Goal: Information Seeking & Learning: Learn about a topic

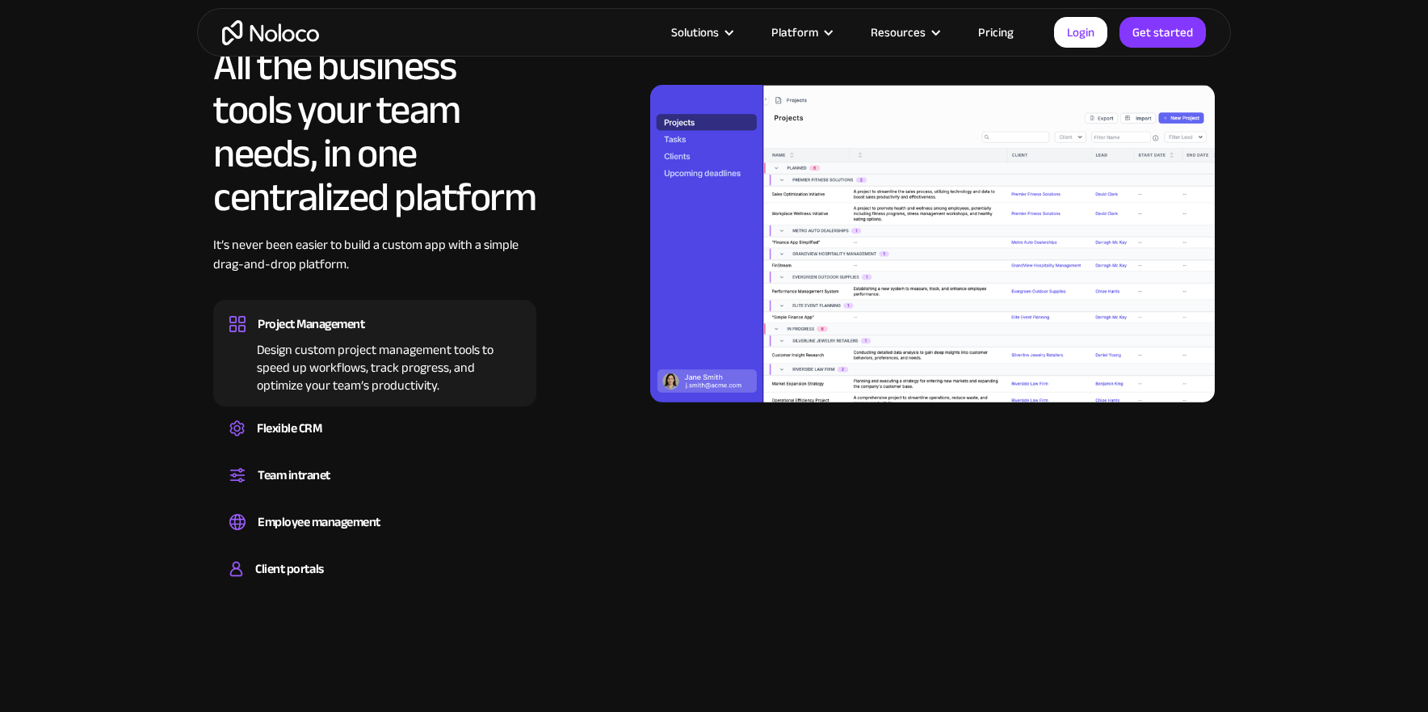
scroll to position [1565, 0]
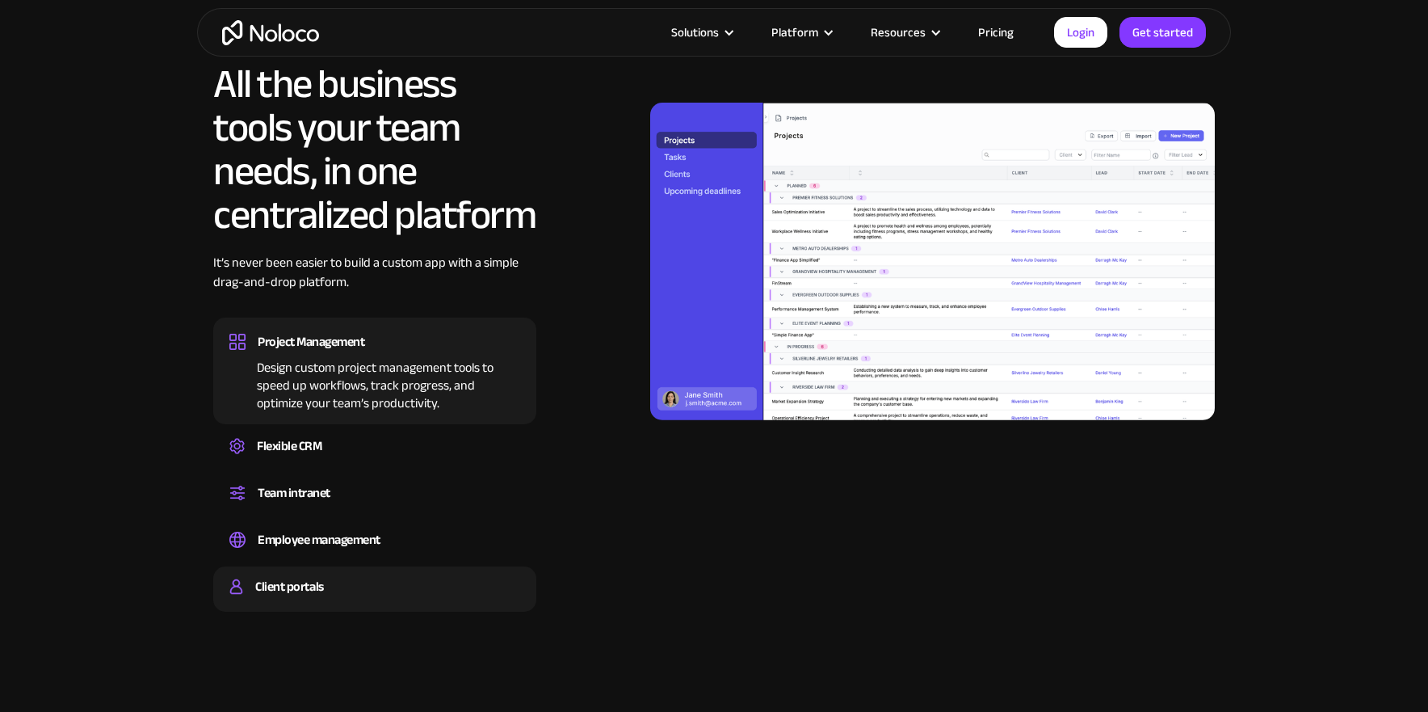
click at [300, 590] on div "Client portals" at bounding box center [289, 586] width 68 height 24
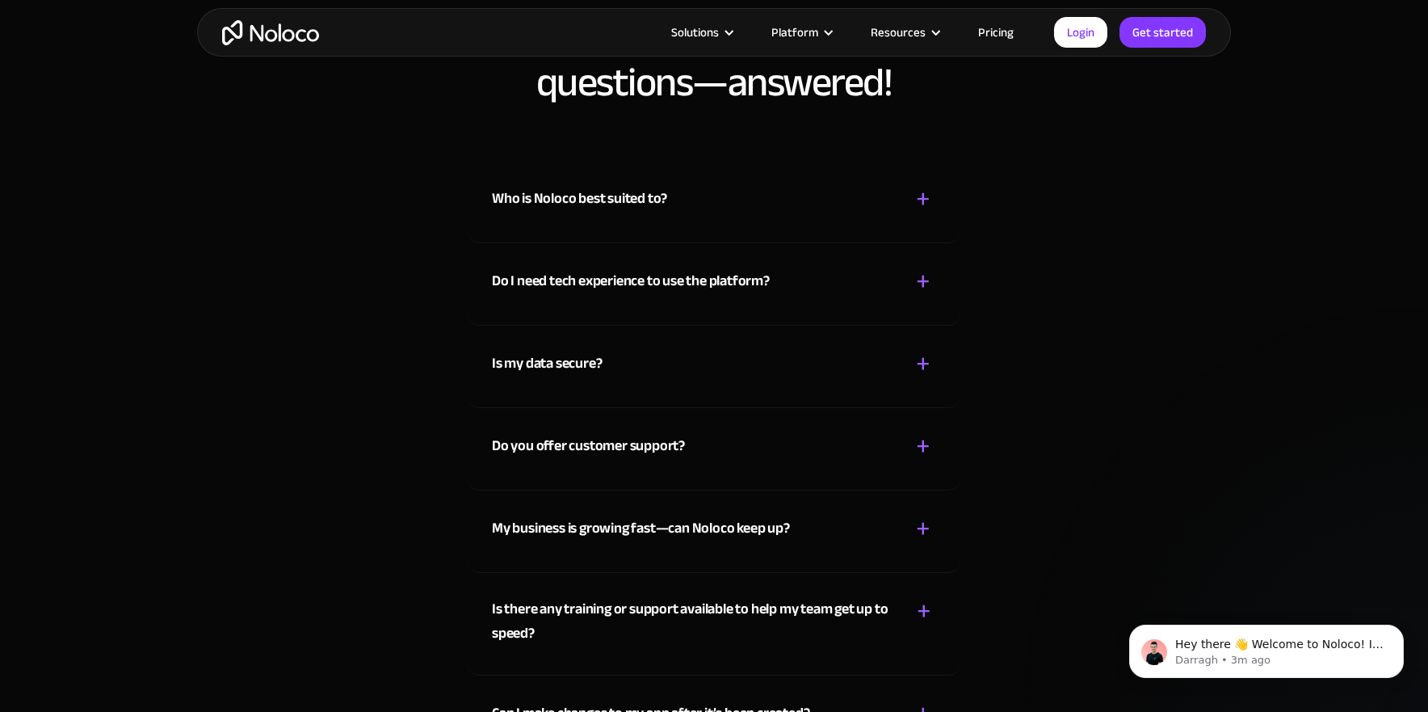
scroll to position [8435, 0]
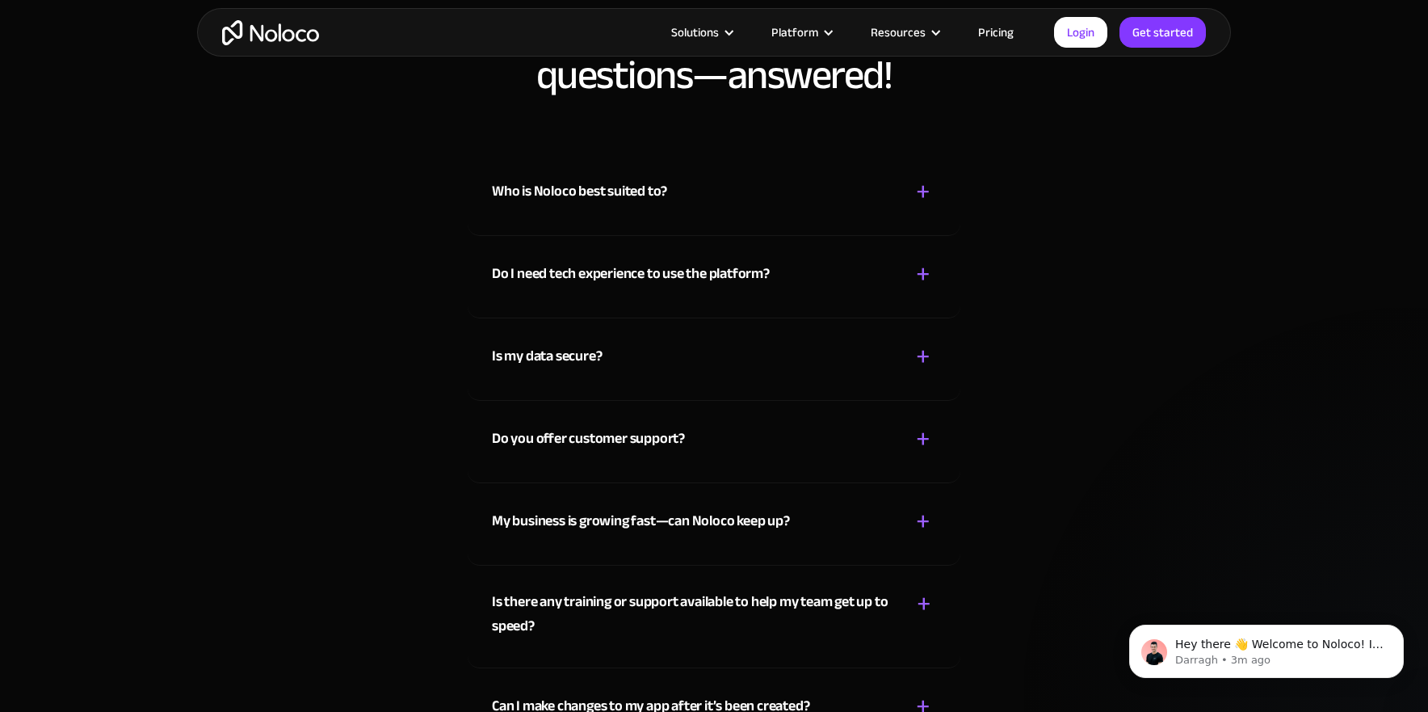
click at [636, 189] on div "Who is Noloco best suited to?" at bounding box center [579, 191] width 175 height 24
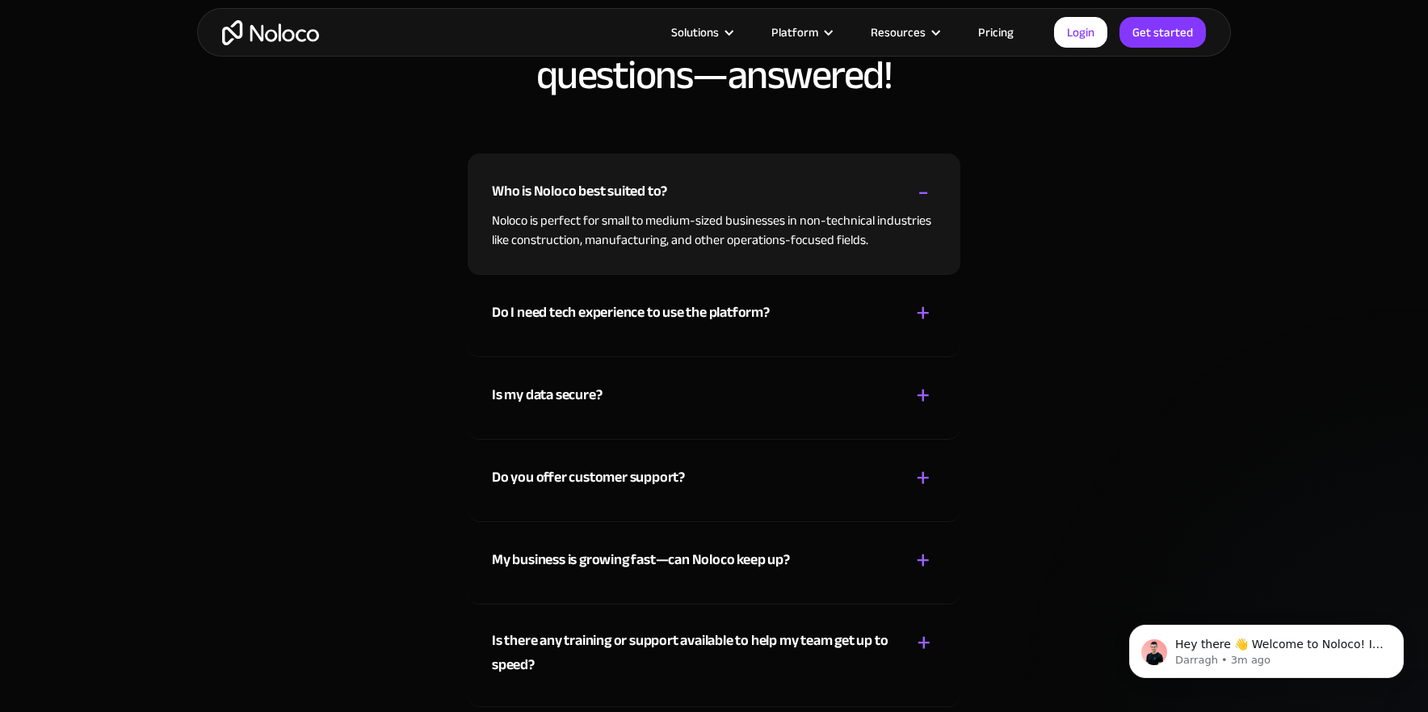
click at [652, 187] on div "Who is Noloco best suited to?" at bounding box center [579, 191] width 175 height 24
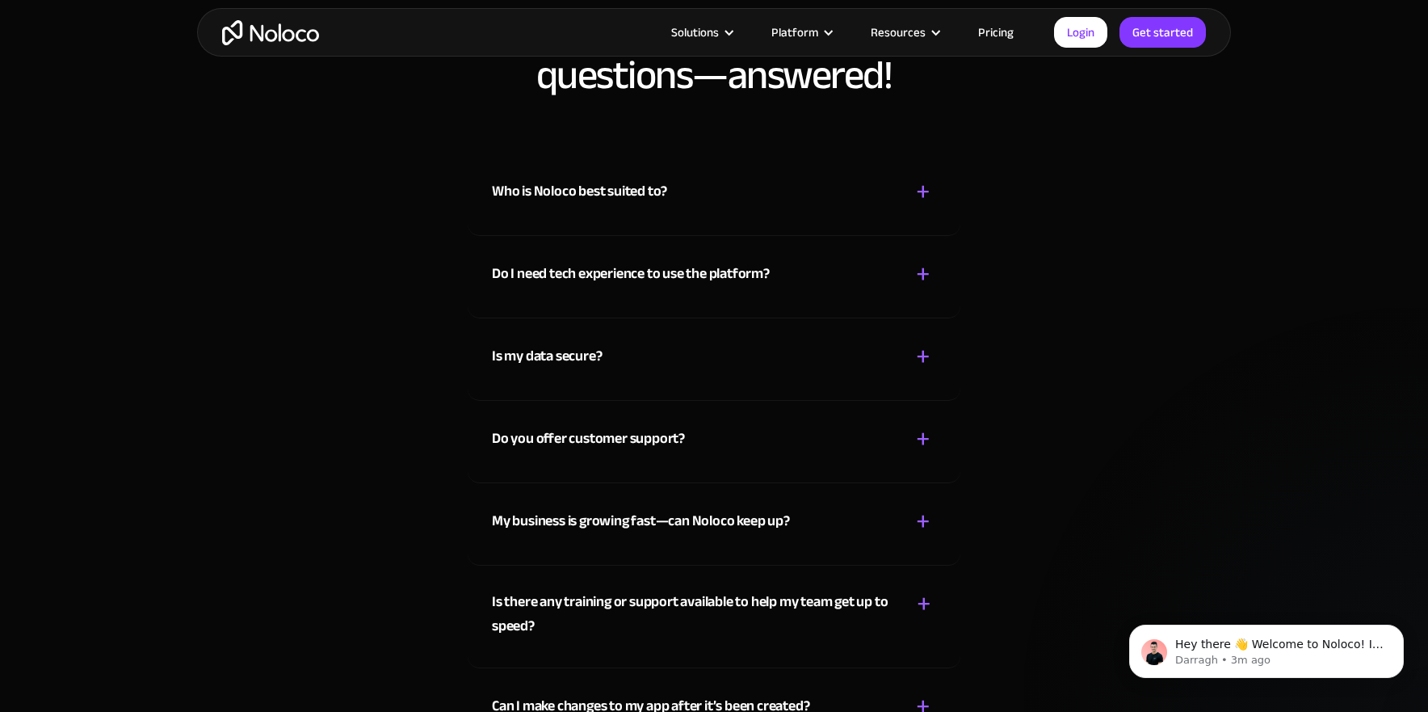
click at [645, 193] on div "Who is Noloco best suited to?" at bounding box center [579, 191] width 175 height 24
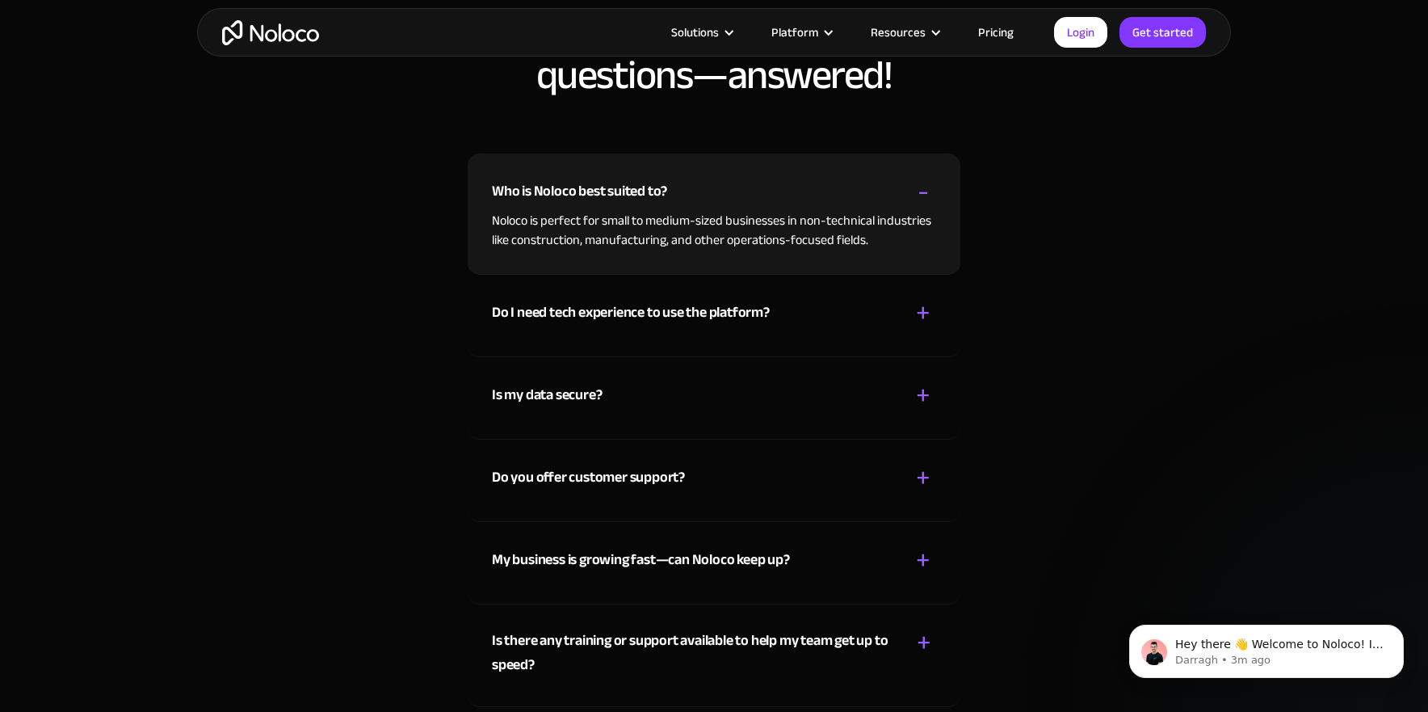
click at [662, 190] on div "Who is Noloco best suited to?" at bounding box center [579, 191] width 175 height 24
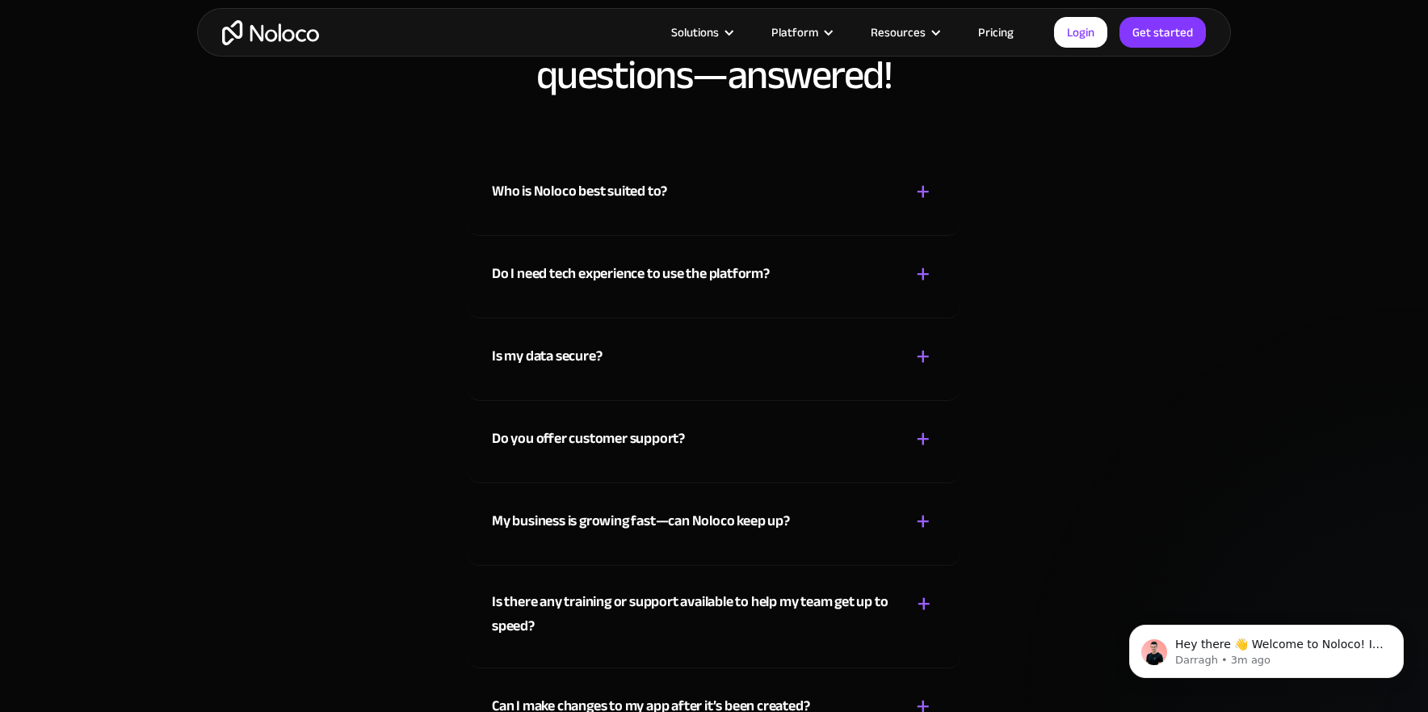
click at [654, 268] on div "Do I need tech experience to use the platform?" at bounding box center [631, 274] width 278 height 24
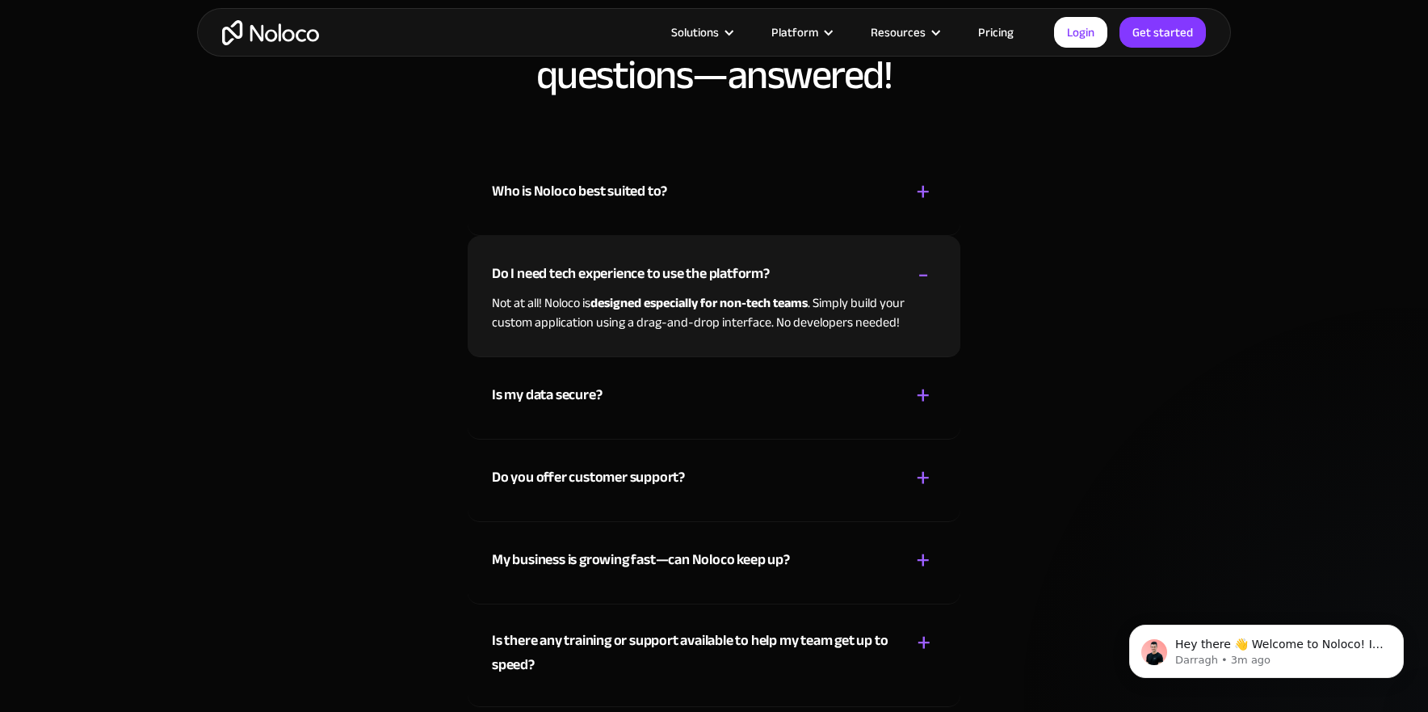
click at [746, 277] on div "Do I need tech experience to use the platform?" at bounding box center [631, 274] width 278 height 24
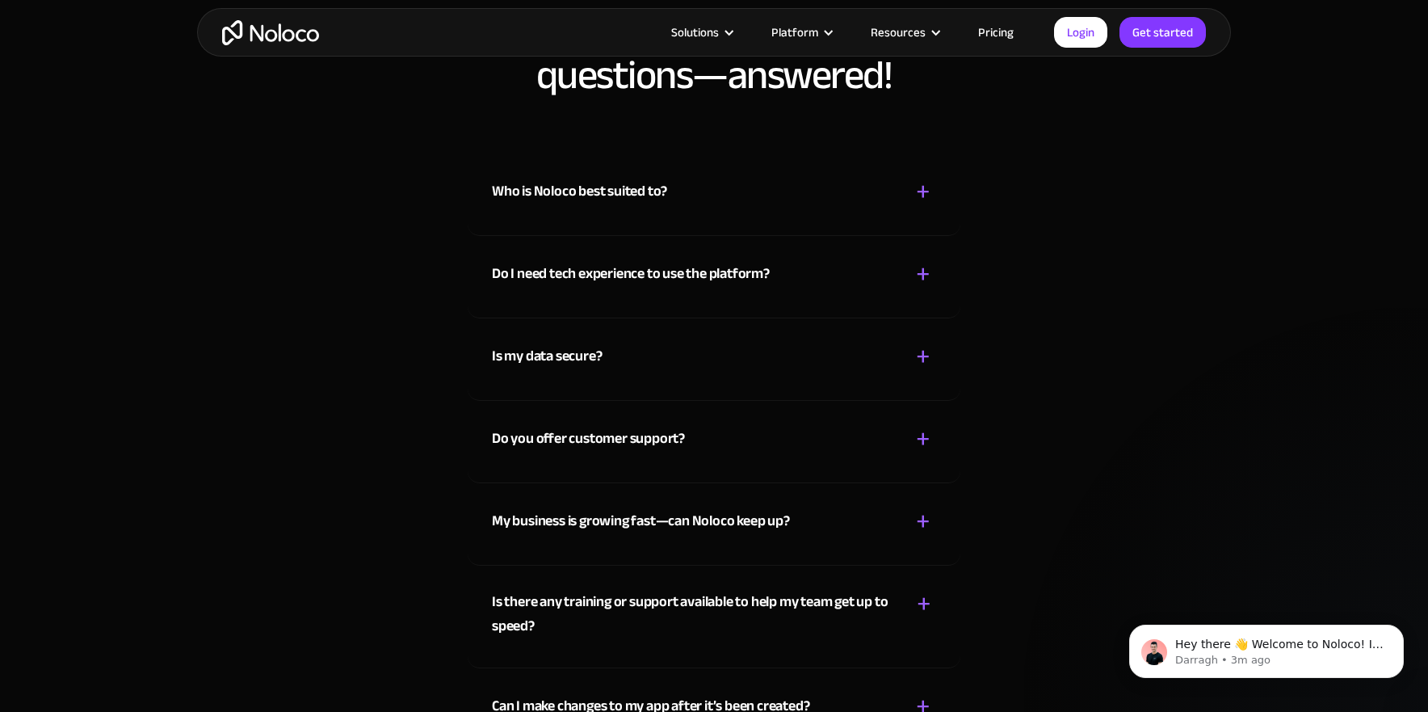
click at [557, 356] on div "Is my data secure?" at bounding box center [547, 356] width 110 height 24
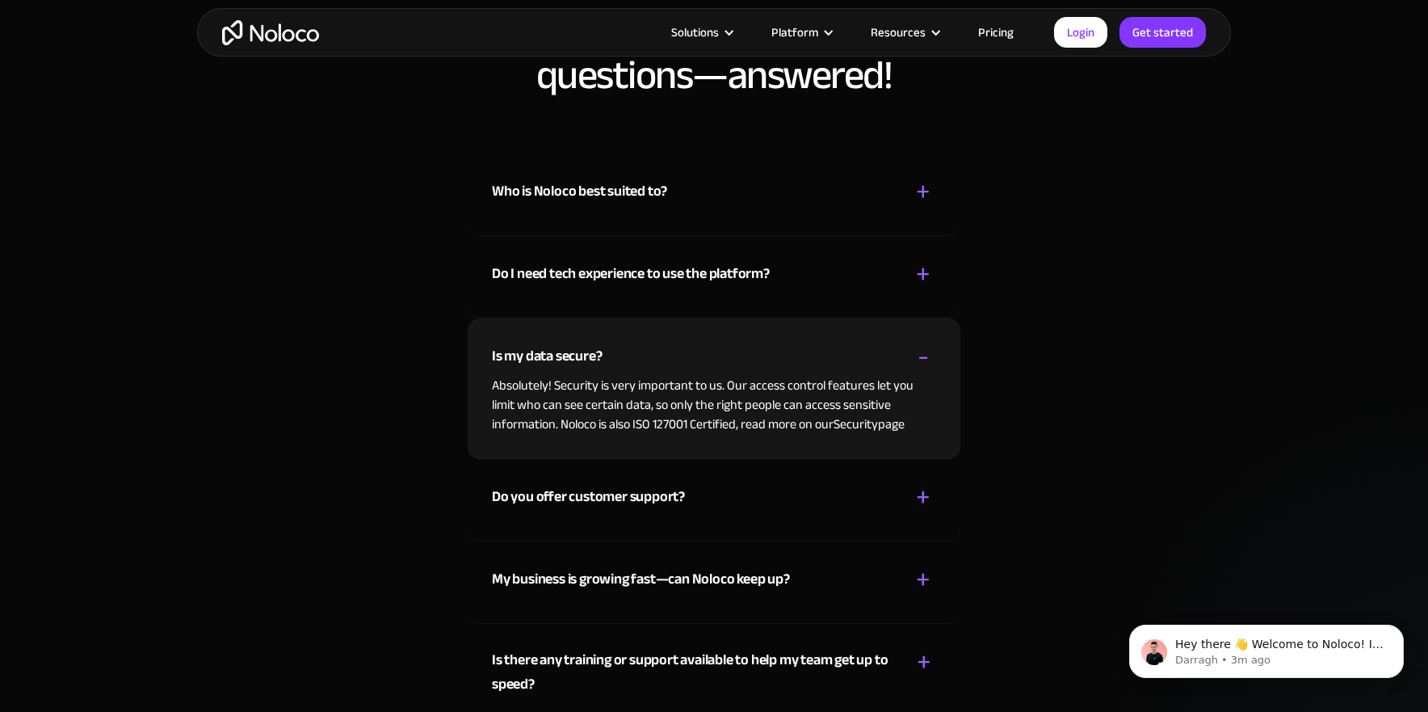
click at [573, 363] on div "Is my data secure?" at bounding box center [547, 356] width 110 height 24
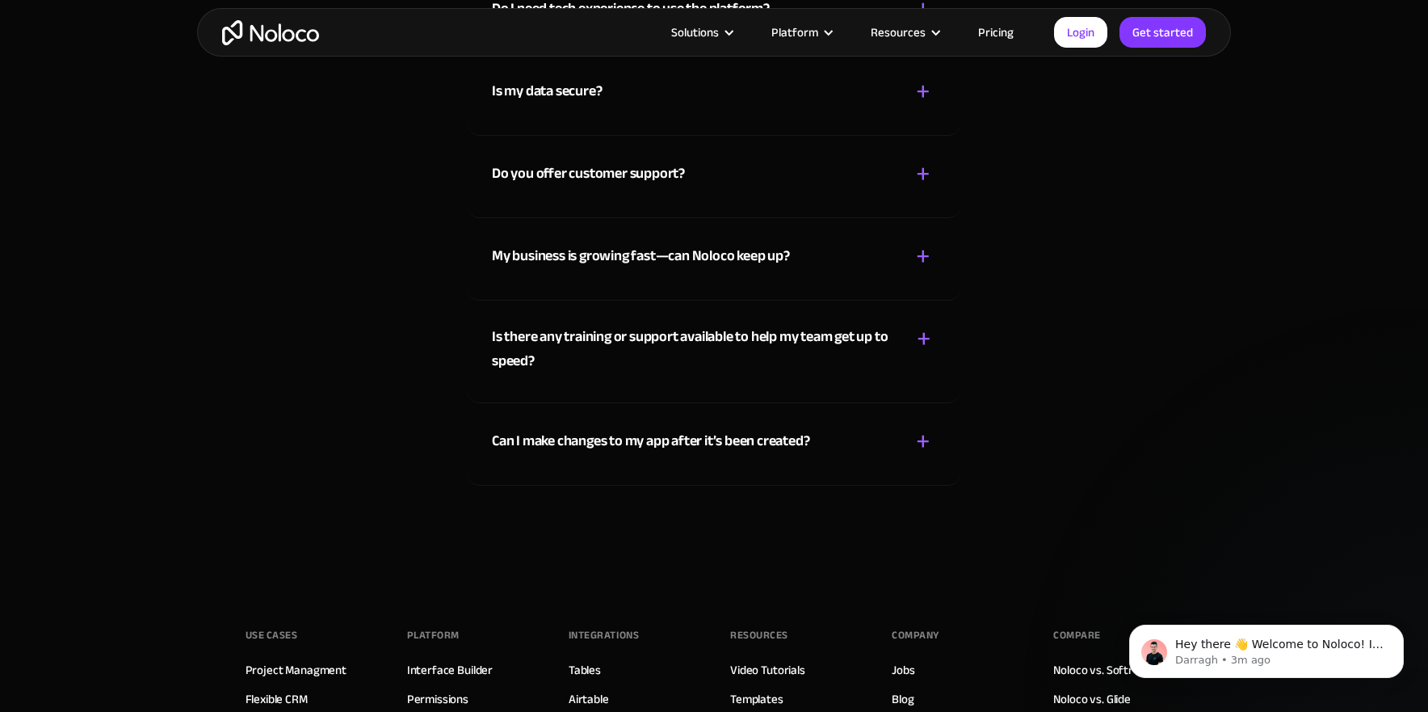
scroll to position [8704, 0]
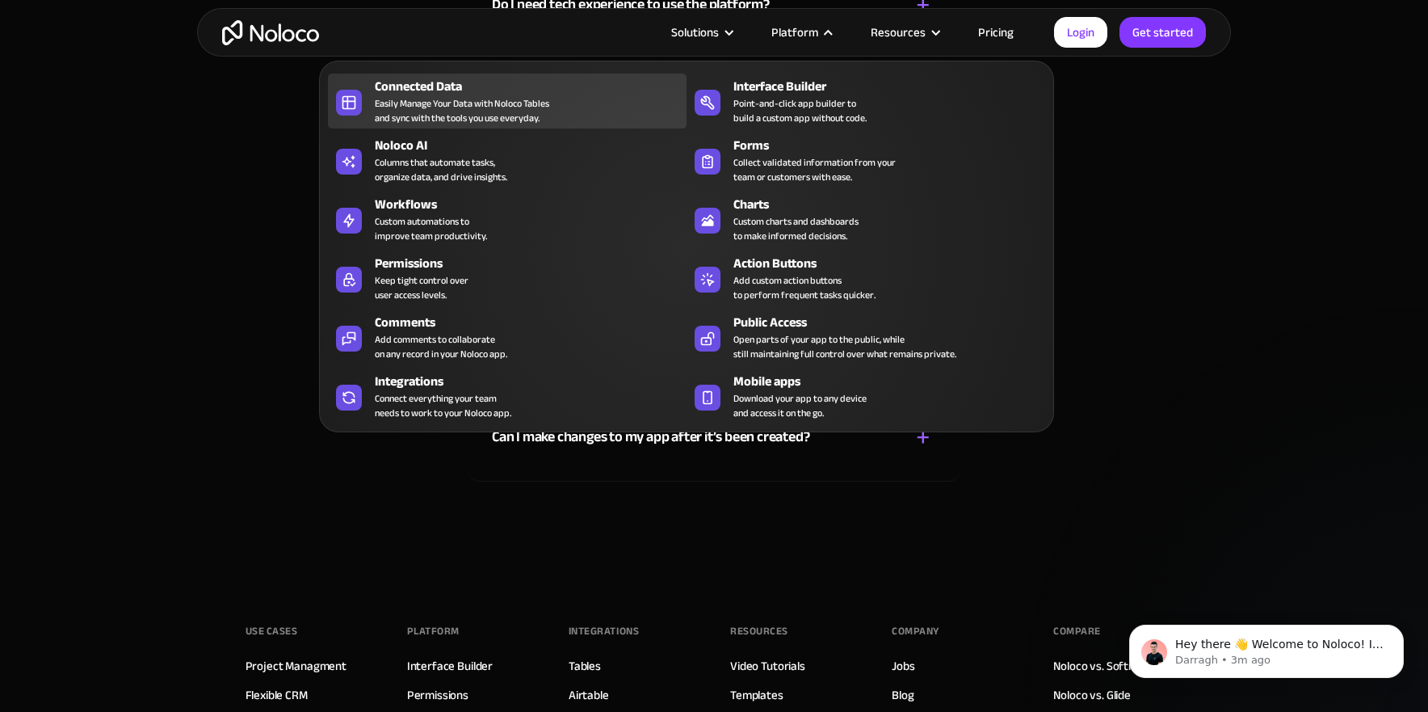
click at [435, 89] on div "Connected Data" at bounding box center [534, 86] width 319 height 19
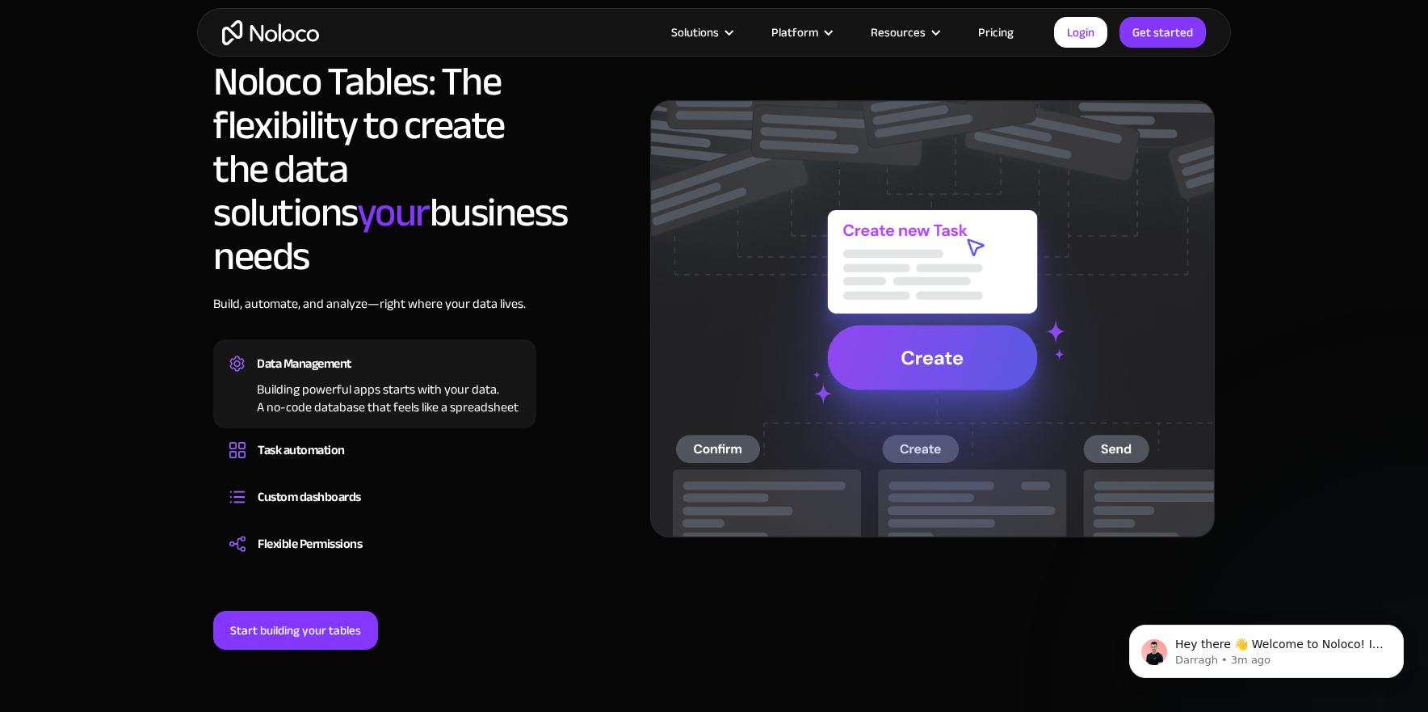
scroll to position [1216, 0]
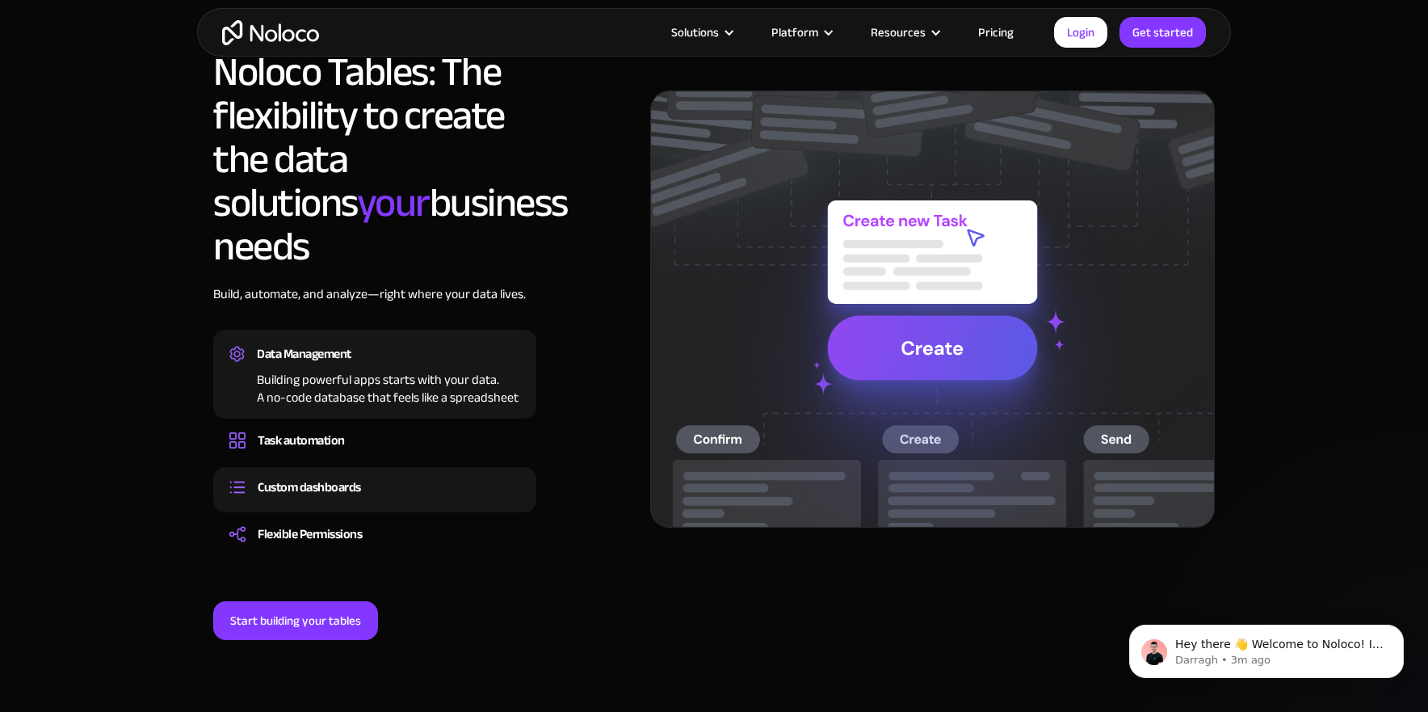
click at [320, 475] on div "Custom dashboards" at bounding box center [309, 487] width 103 height 24
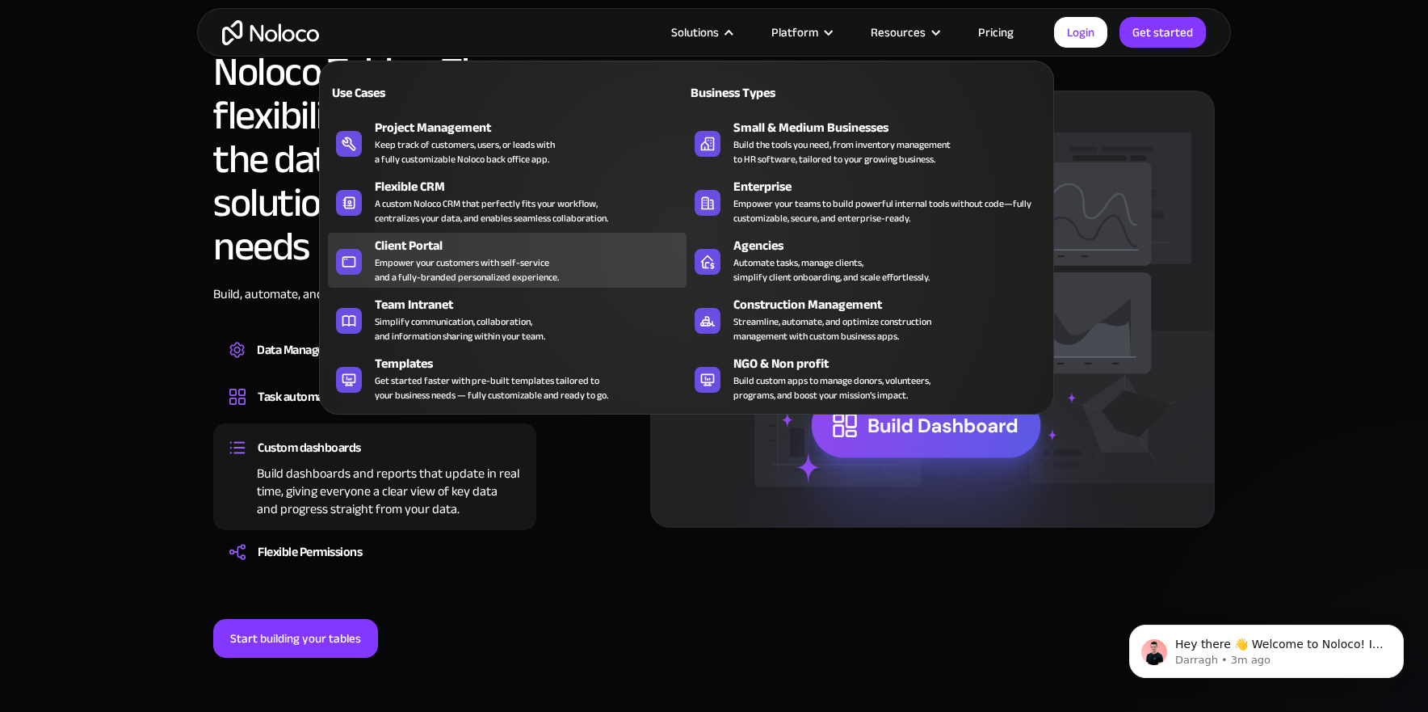
click at [405, 258] on div "Empower your customers with self-service and a fully-branded personalized exper…" at bounding box center [467, 269] width 184 height 29
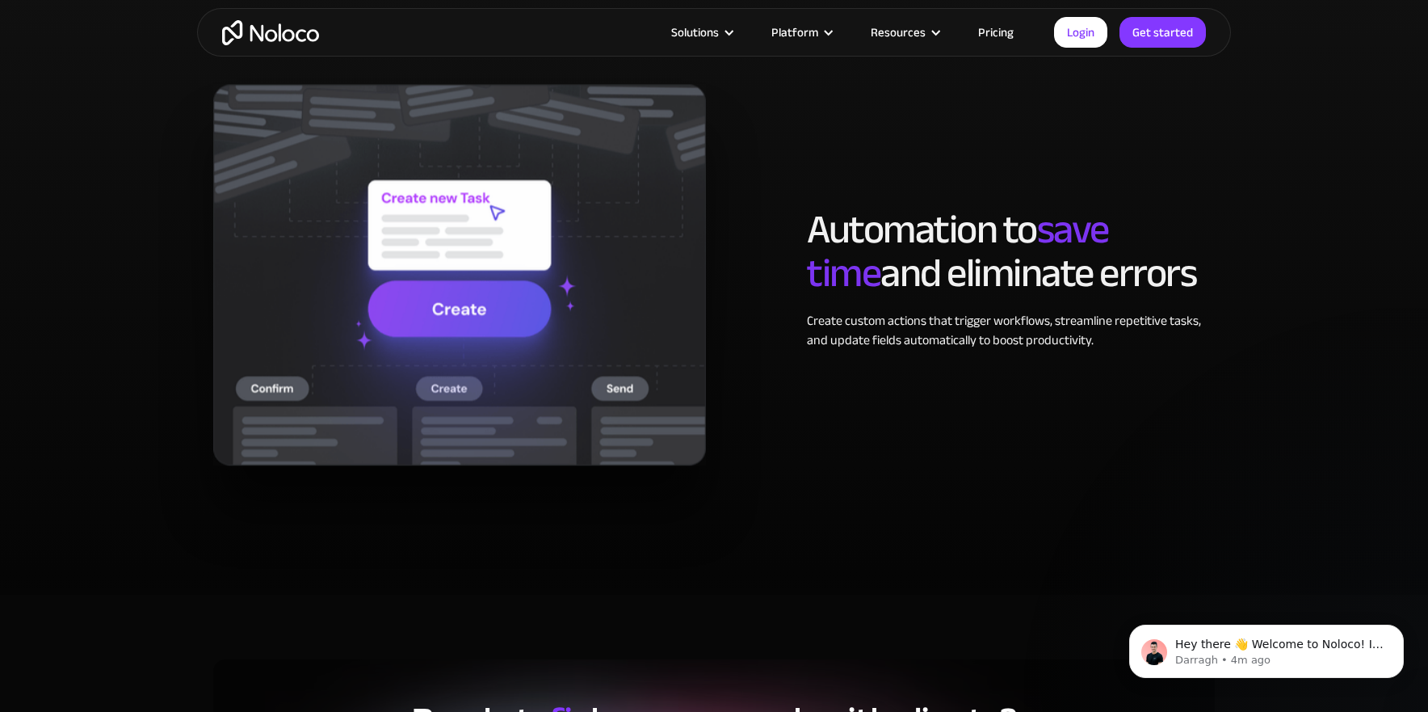
scroll to position [3221, 0]
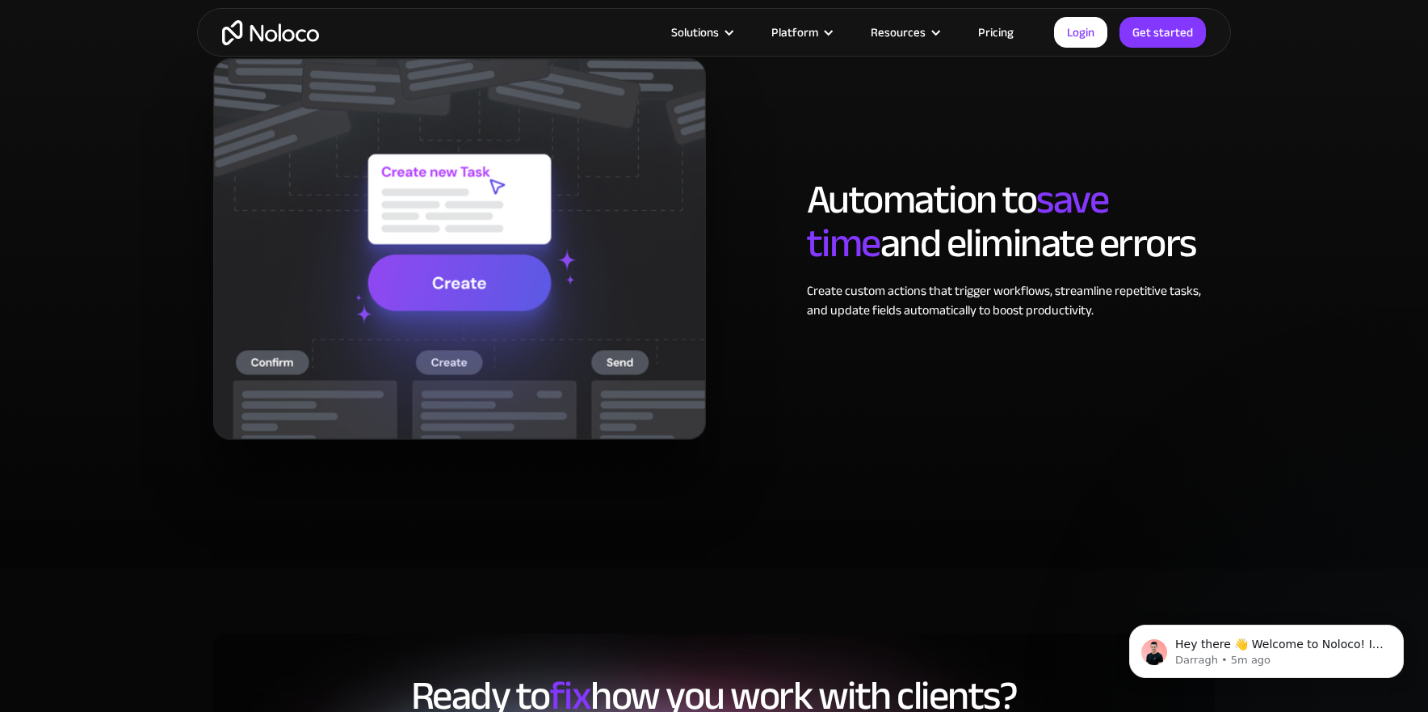
click at [1204, 260] on h2 "Automation to save time and eliminate errors" at bounding box center [1011, 221] width 408 height 87
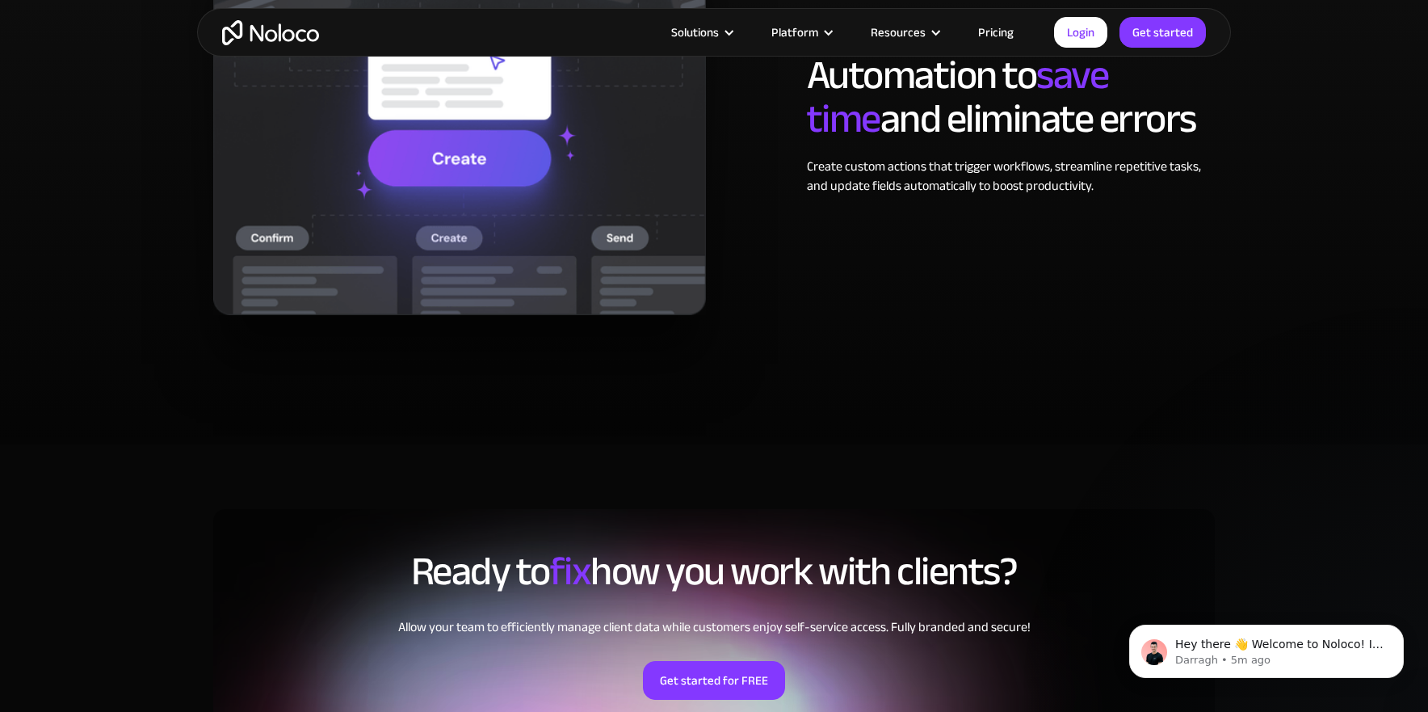
scroll to position [3355, 0]
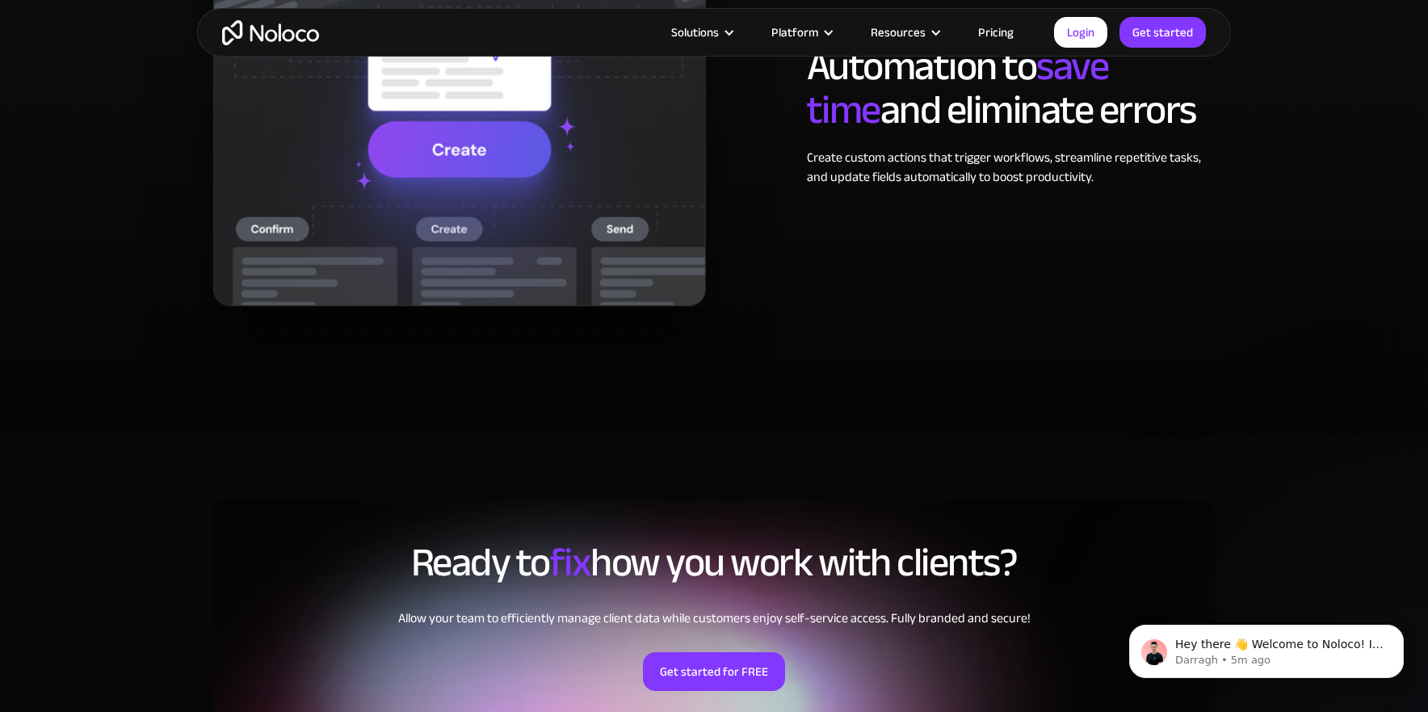
click at [1225, 279] on div "Automation to save time and eliminate errors Create custom actions that trigger…" at bounding box center [714, 132] width 1034 height 446
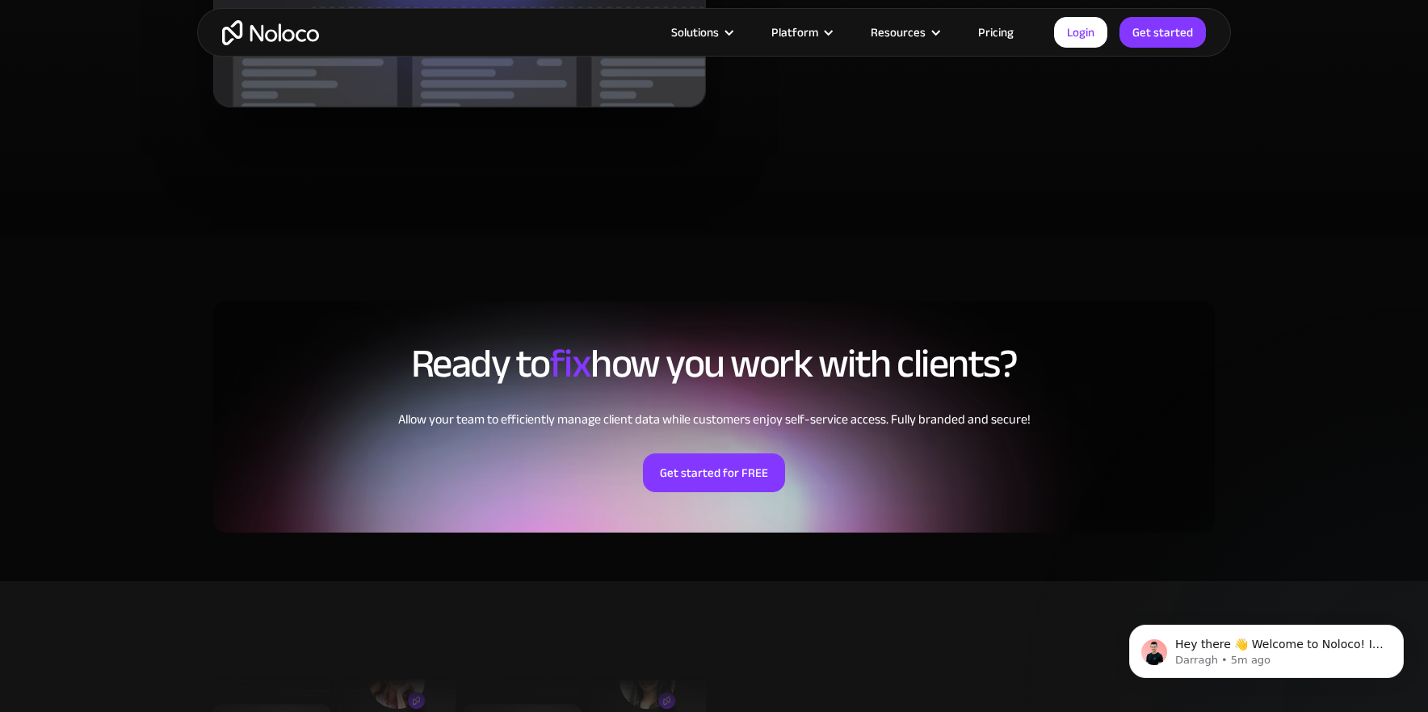
scroll to position [3562, 0]
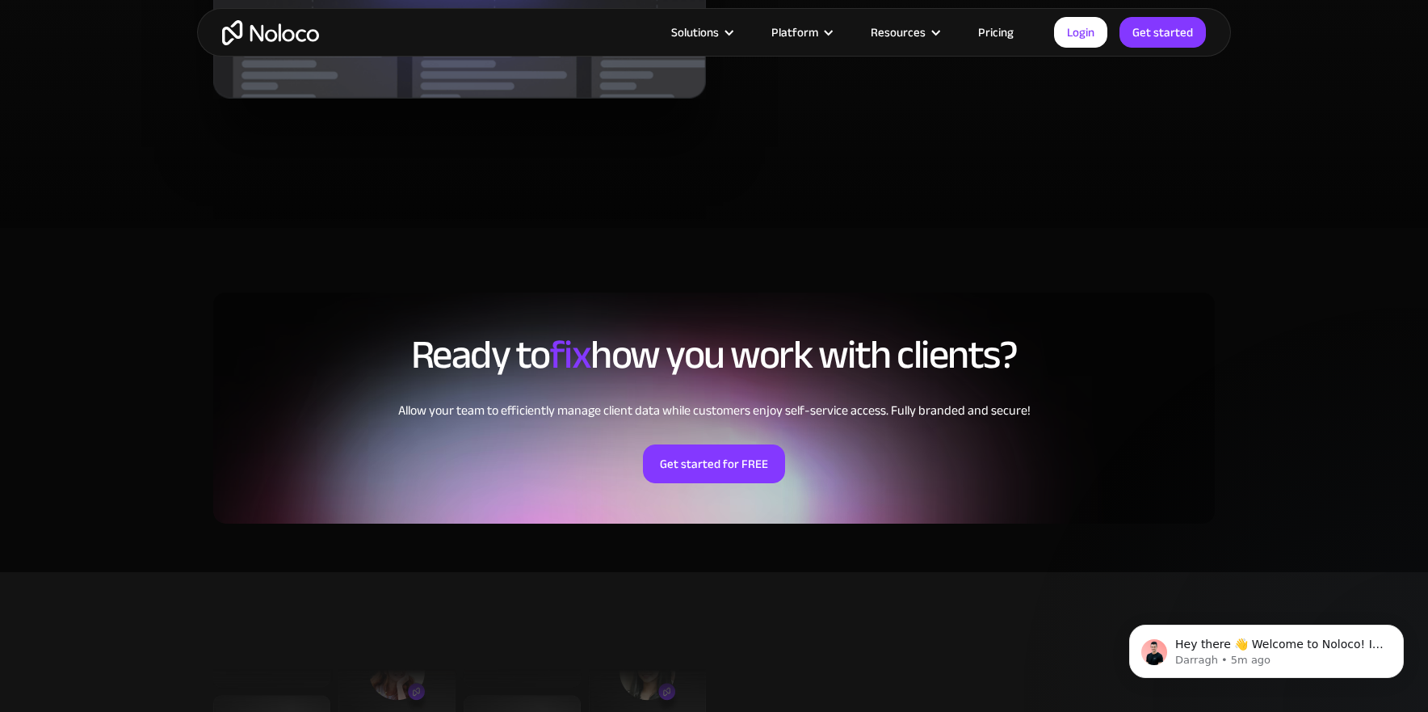
click at [1002, 34] on link "Pricing" at bounding box center [996, 32] width 76 height 21
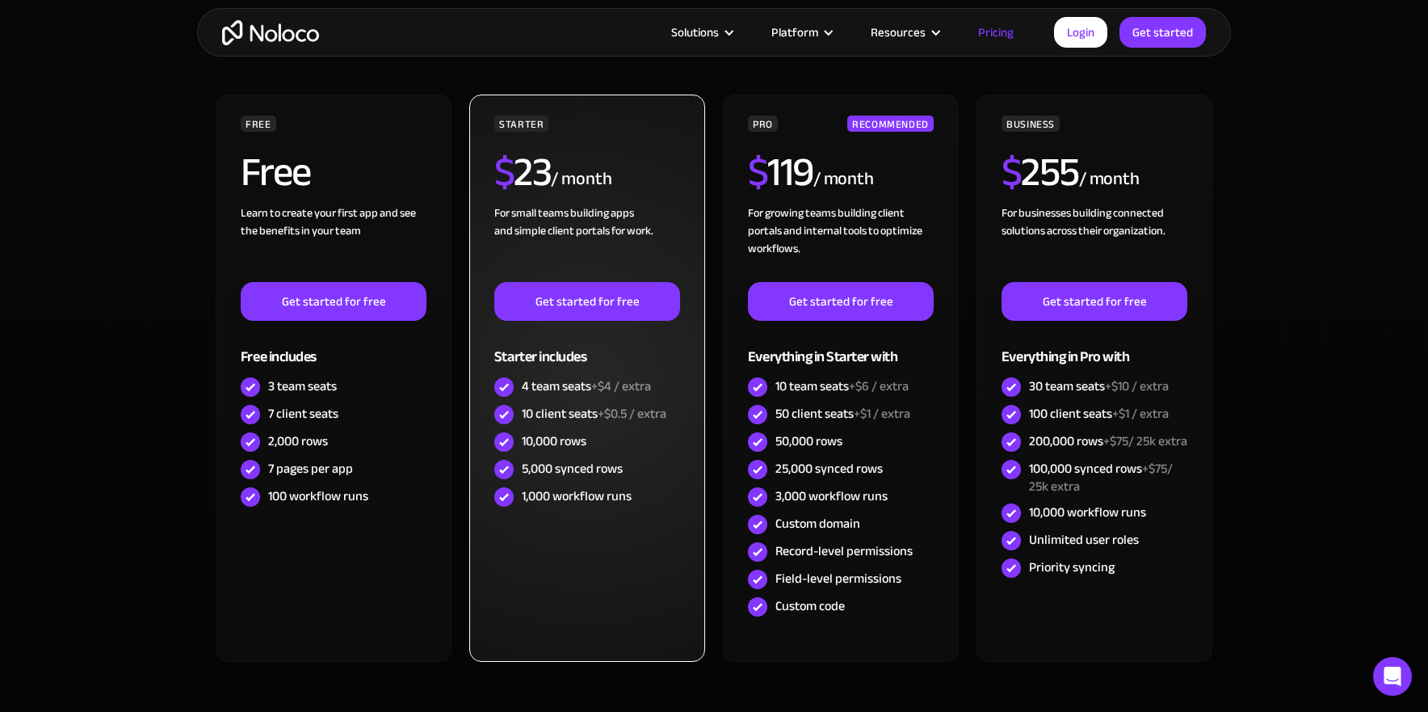
scroll to position [452, 0]
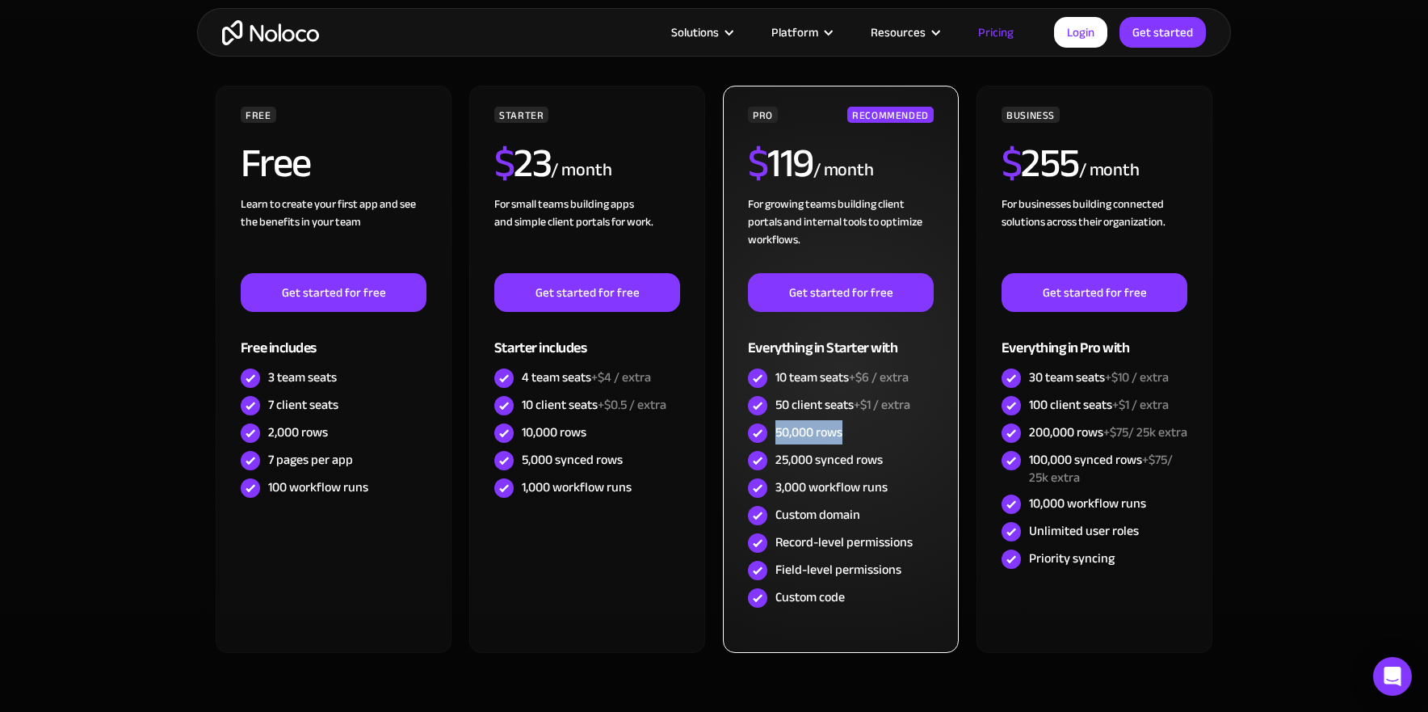
drag, startPoint x: 776, startPoint y: 430, endPoint x: 859, endPoint y: 434, distance: 83.3
click at [859, 434] on div "50,000 rows" at bounding box center [841, 432] width 186 height 27
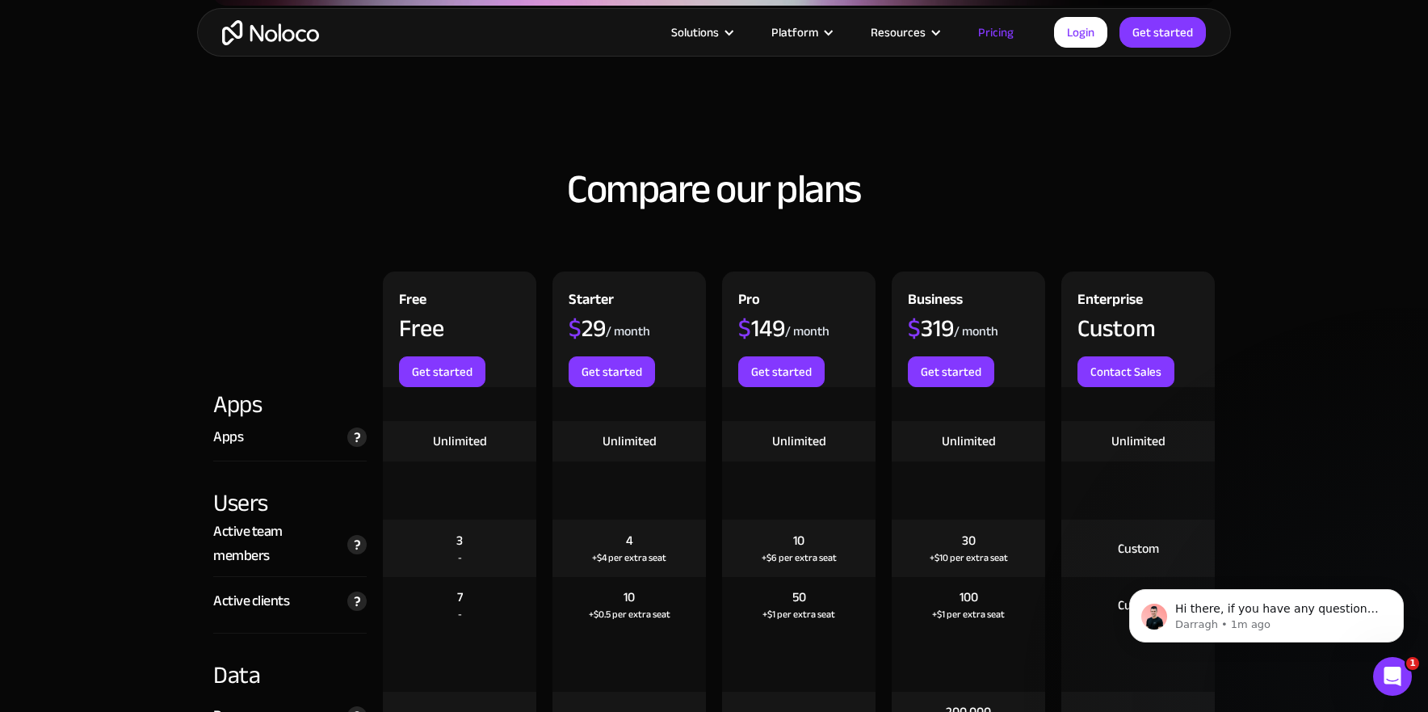
scroll to position [1561, 0]
